Goal: Find specific page/section: Find specific page/section

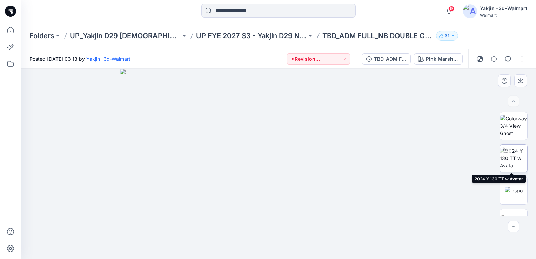
click at [508, 164] on img at bounding box center [513, 158] width 27 height 22
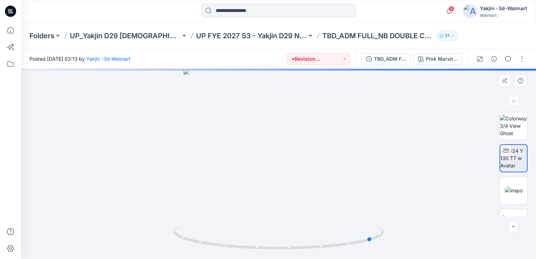
drag, startPoint x: 378, startPoint y: 233, endPoint x: 263, endPoint y: 254, distance: 117.7
click at [263, 254] on div at bounding box center [278, 164] width 515 height 190
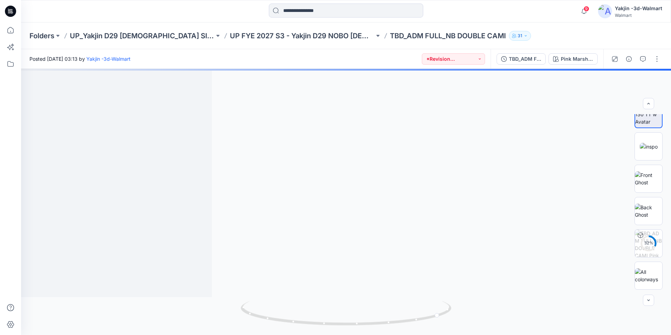
scroll to position [46, 0]
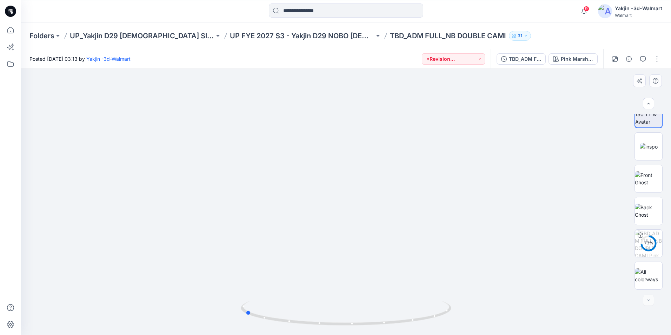
drag, startPoint x: 423, startPoint y: 322, endPoint x: 438, endPoint y: 266, distance: 58.2
click at [438, 259] on div at bounding box center [346, 202] width 650 height 266
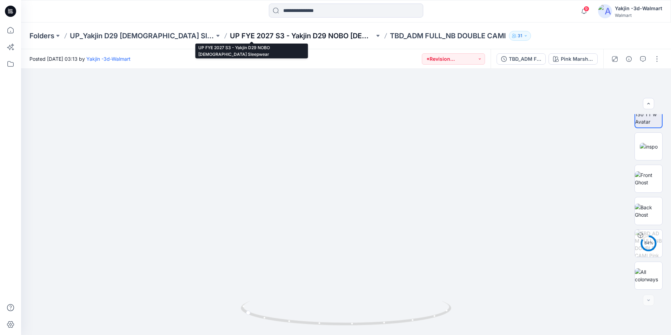
click at [271, 37] on p "UP FYE 2027 S3 - Yakjin D29 NOBO [DEMOGRAPHIC_DATA] Sleepwear" at bounding box center [302, 36] width 145 height 10
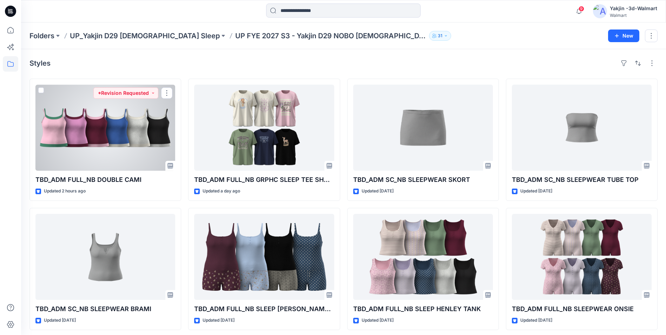
click at [110, 136] on div at bounding box center [105, 128] width 140 height 86
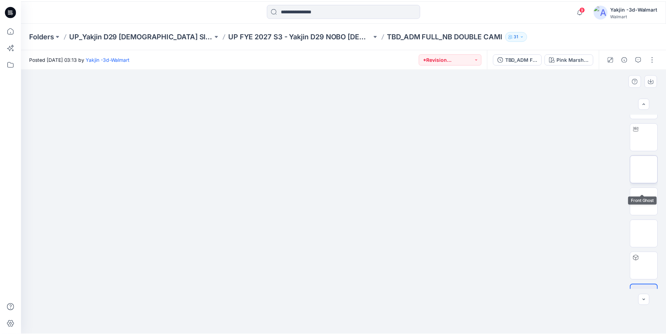
scroll to position [46, 0]
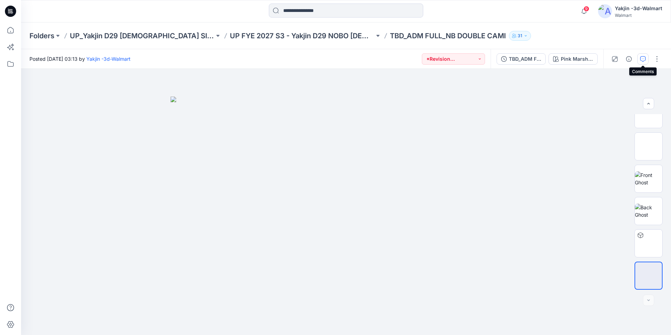
click at [536, 57] on button "button" at bounding box center [643, 58] width 11 height 11
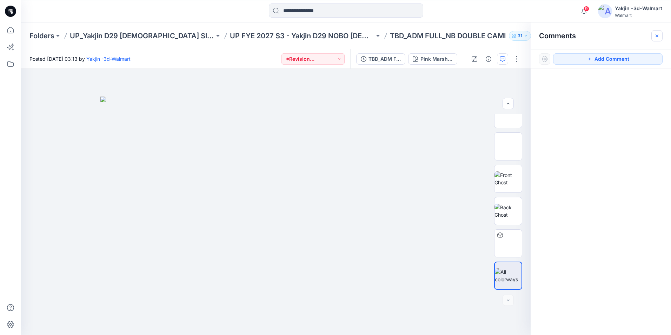
click at [536, 35] on icon "button" at bounding box center [657, 36] width 6 height 6
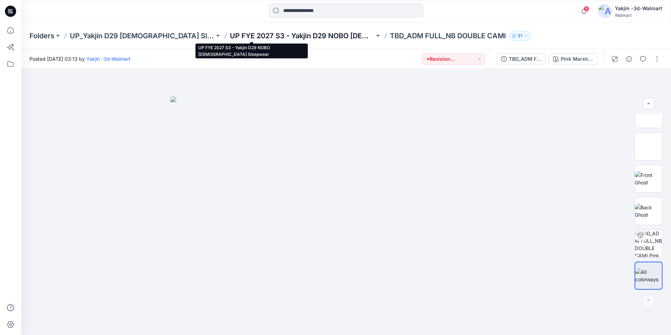
click at [286, 39] on p "UP FYE 2027 S3 - Yakjin D29 NOBO [DEMOGRAPHIC_DATA] Sleepwear" at bounding box center [302, 36] width 145 height 10
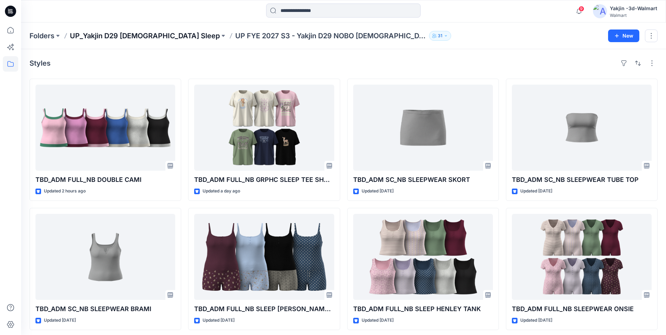
click at [133, 36] on p "UP_Yakjin D29 [DEMOGRAPHIC_DATA] Sleep" at bounding box center [145, 36] width 150 height 10
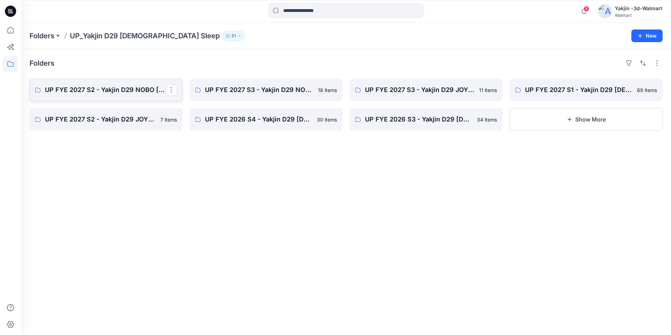
click at [73, 97] on link "UP FYE 2027 S2 - Yakjin D29 NOBO [DEMOGRAPHIC_DATA] Sleepwear" at bounding box center [105, 90] width 153 height 22
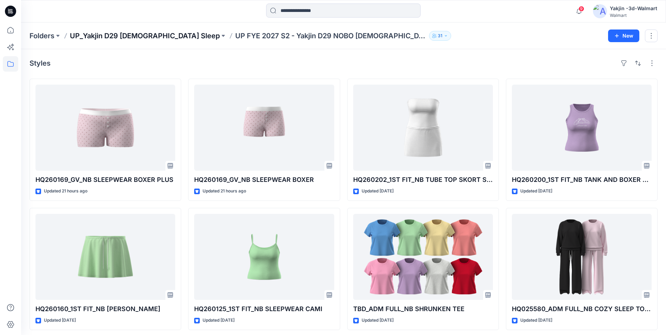
click at [130, 37] on p "UP_Yakjin D29 [DEMOGRAPHIC_DATA] Sleep" at bounding box center [145, 36] width 150 height 10
